Goal: Transaction & Acquisition: Purchase product/service

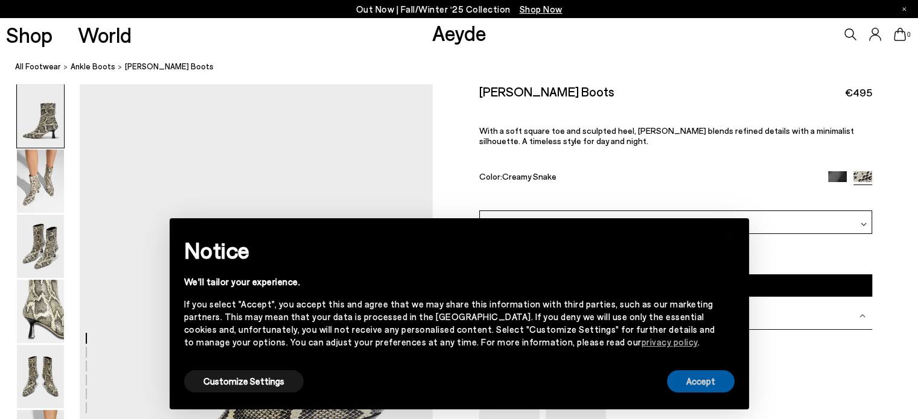
drag, startPoint x: 694, startPoint y: 383, endPoint x: 687, endPoint y: 380, distance: 7.3
click at [694, 383] on button "Accept" at bounding box center [701, 381] width 68 height 22
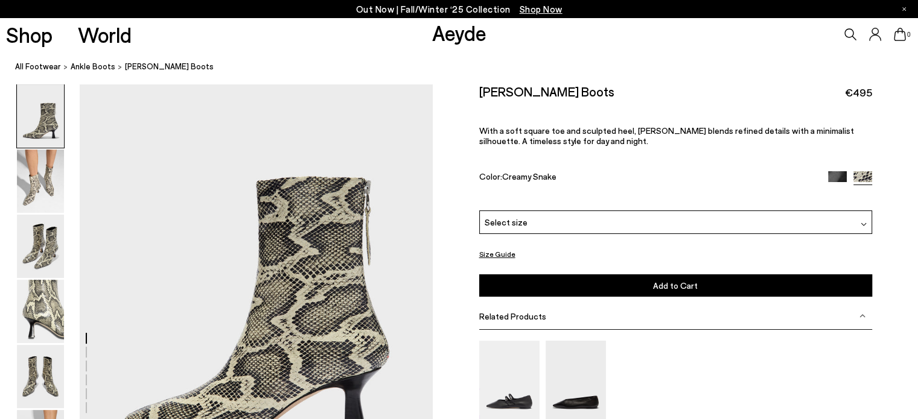
scroll to position [181, 0]
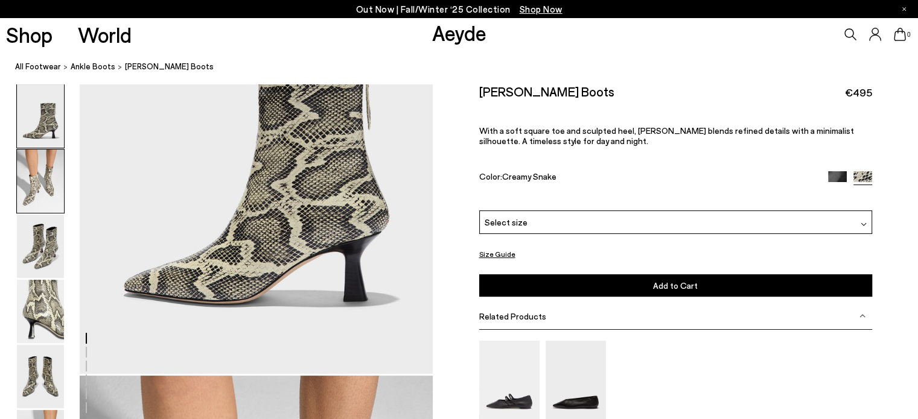
click at [39, 175] on img at bounding box center [40, 181] width 47 height 63
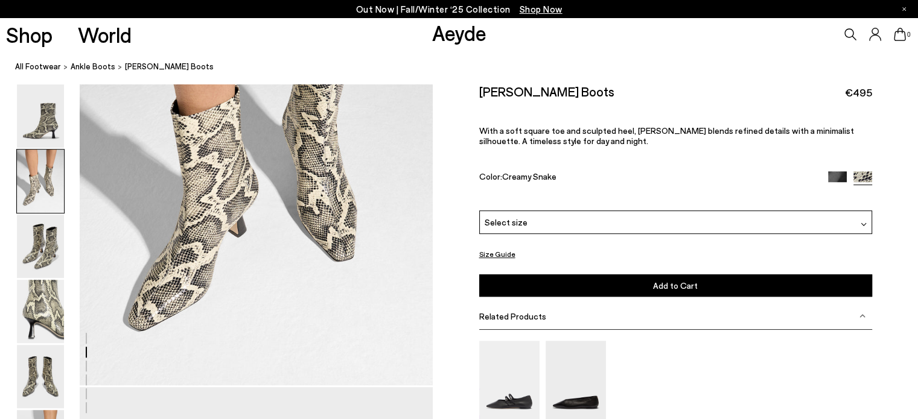
scroll to position [655, 0]
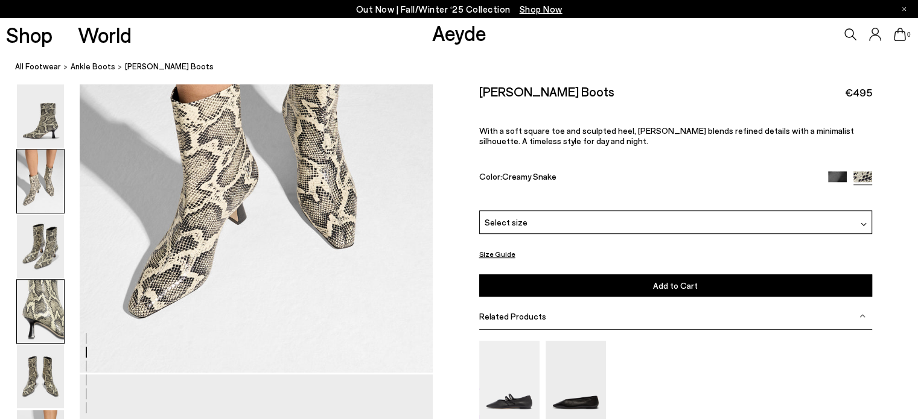
click at [48, 305] on img at bounding box center [40, 311] width 47 height 63
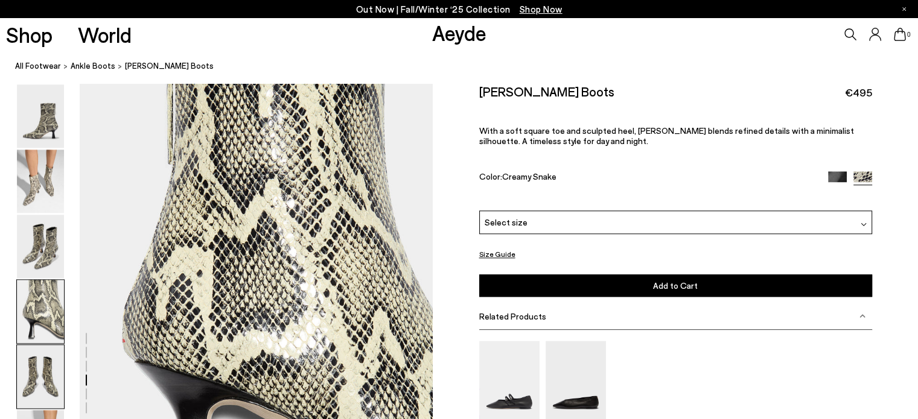
click at [42, 364] on img at bounding box center [40, 376] width 47 height 63
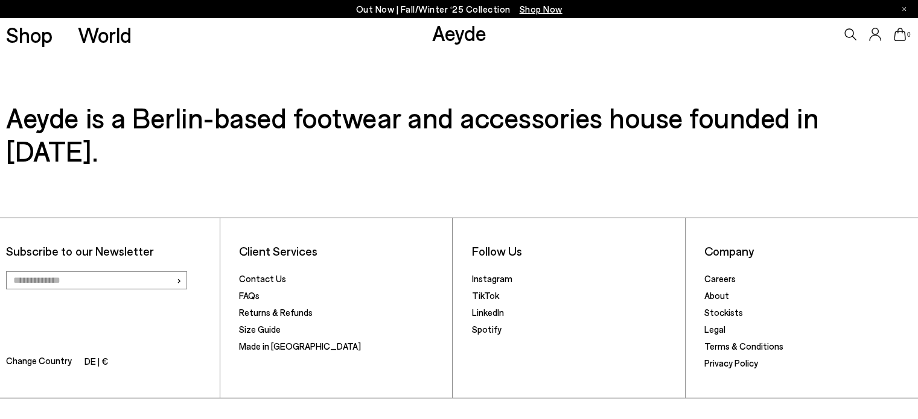
scroll to position [3612, 0]
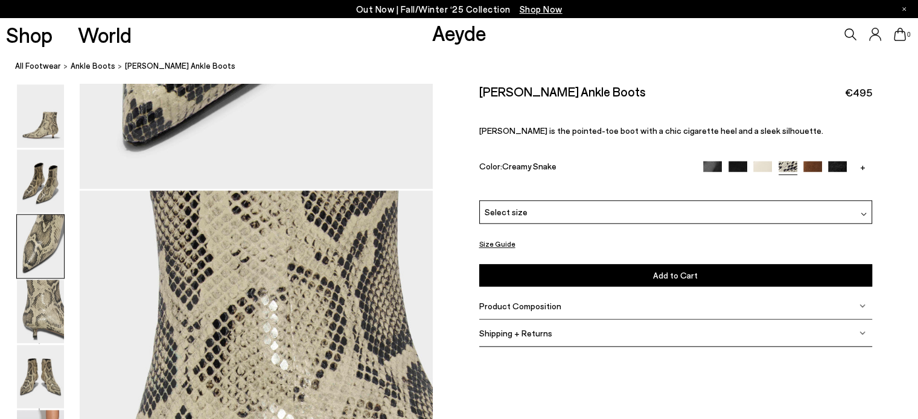
scroll to position [1086, 0]
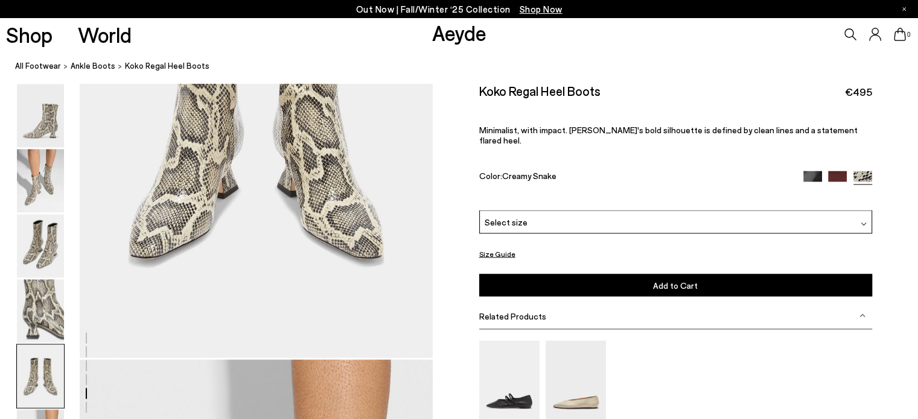
scroll to position [2051, 0]
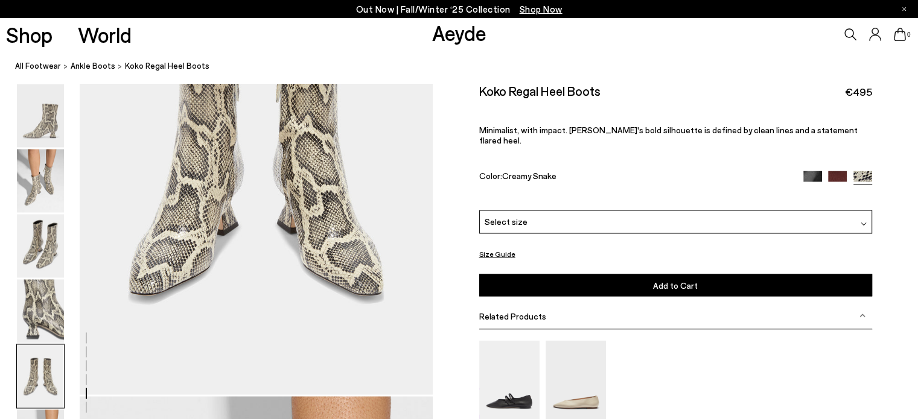
click at [615, 211] on div "Select size" at bounding box center [675, 223] width 393 height 24
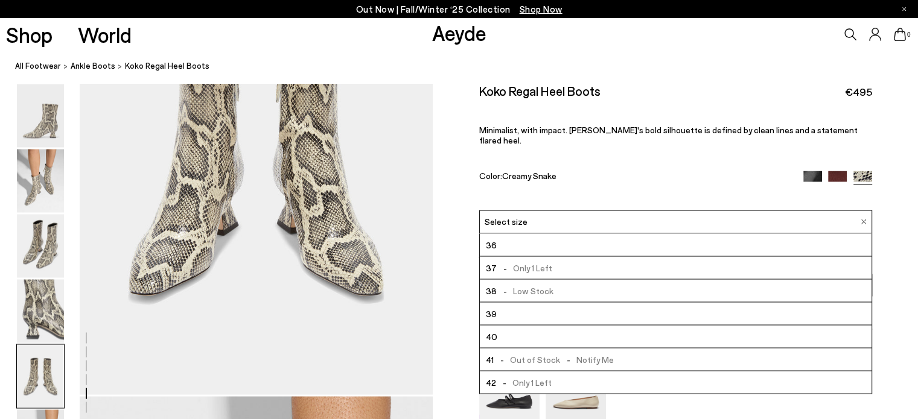
click at [893, 190] on div "Size Guide Shoes Belt Our shoes come in European sizing. The easiest way to mea…" at bounding box center [675, 305] width 485 height 442
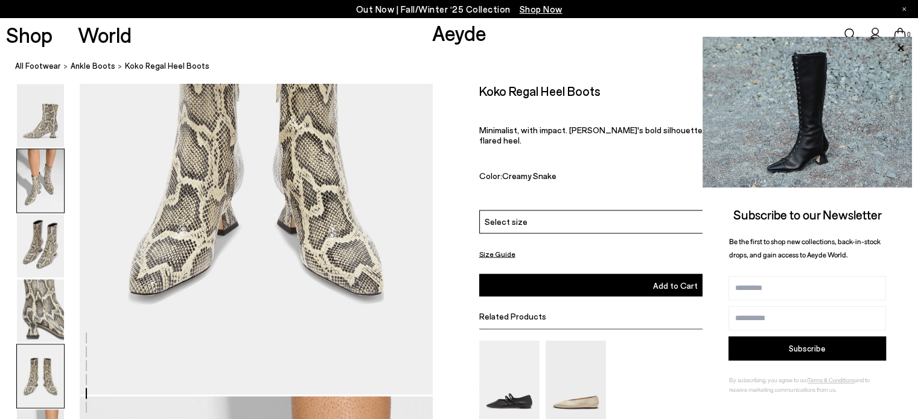
click at [51, 174] on img at bounding box center [40, 181] width 47 height 63
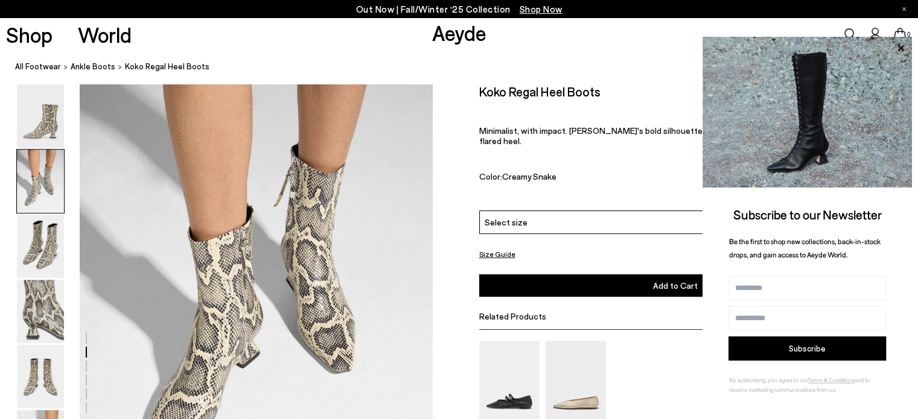
scroll to position [594, 0]
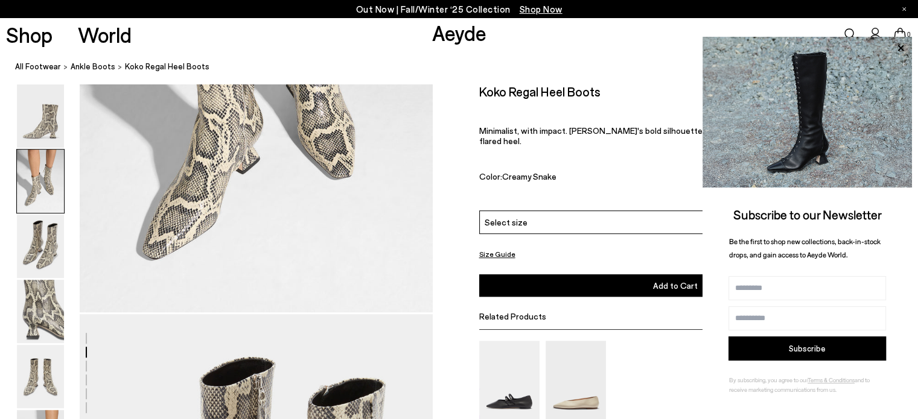
scroll to position [775, 0]
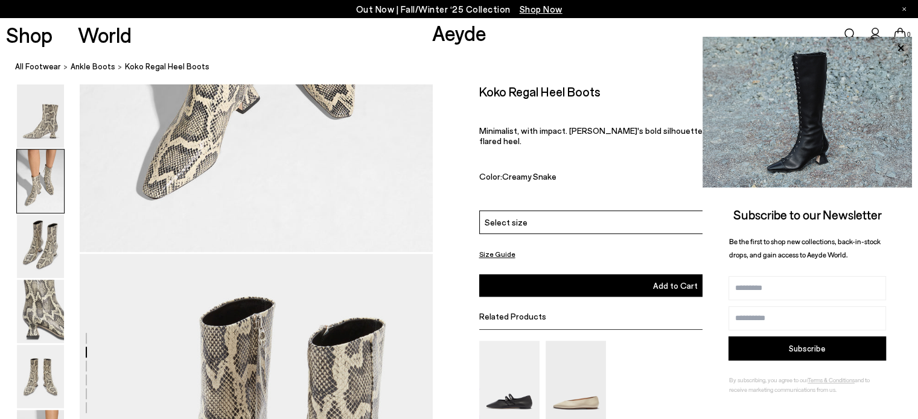
click at [610, 45] on div "Shop World Aeyde 0" at bounding box center [459, 34] width 918 height 33
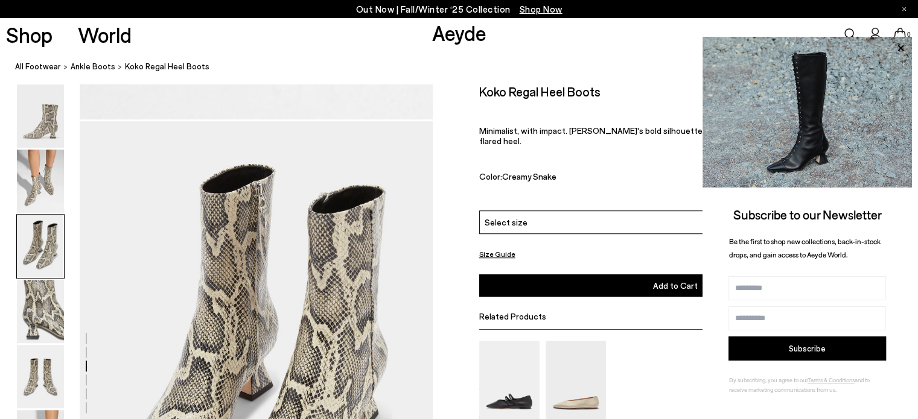
scroll to position [956, 0]
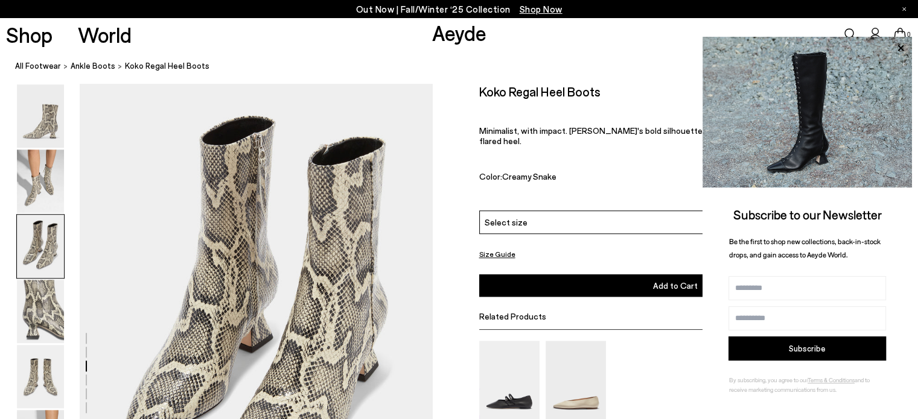
click at [652, 211] on div "Select size" at bounding box center [675, 223] width 393 height 24
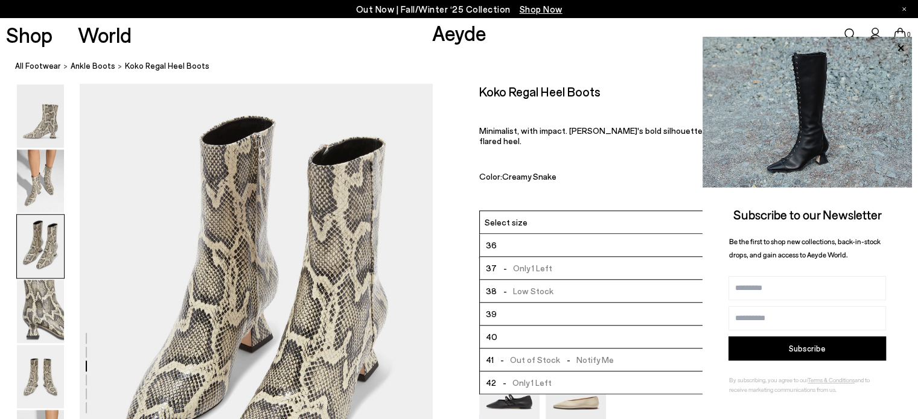
scroll to position [1077, 0]
